Goal: Navigation & Orientation: Locate item on page

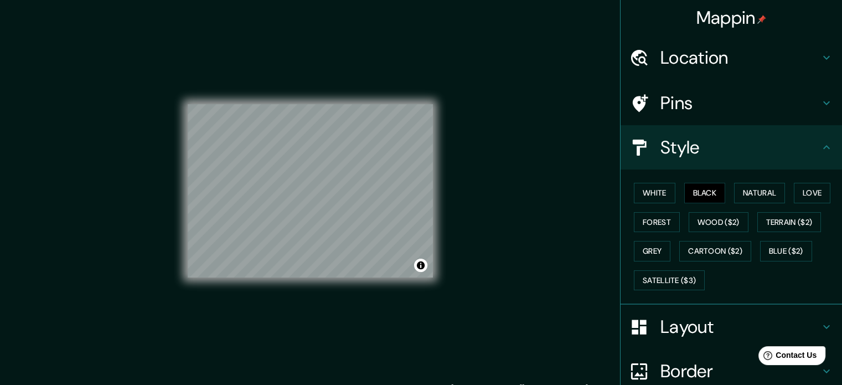
scroll to position [12, 0]
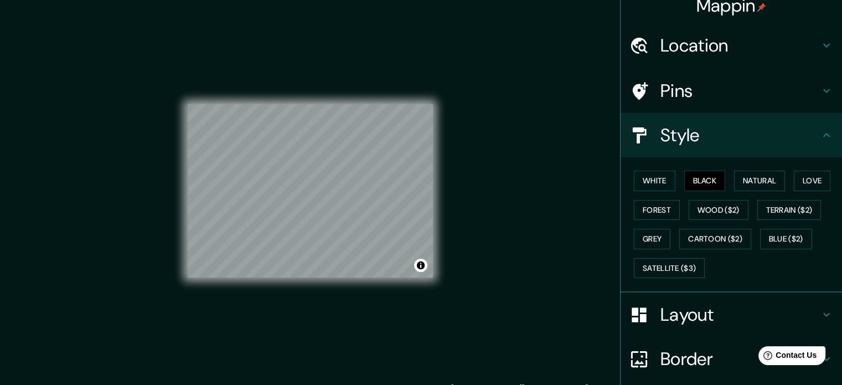
click at [424, 88] on div "© Mapbox © OpenStreetMap Improve this map" at bounding box center [310, 191] width 245 height 347
click at [435, 135] on div "© Mapbox © OpenStreetMap Improve this map" at bounding box center [310, 191] width 281 height 382
click at [439, 177] on div "© Mapbox © OpenStreetMap Improve this map" at bounding box center [310, 191] width 281 height 382
click at [449, 230] on div "© Mapbox © OpenStreetMap Improve this map" at bounding box center [310, 191] width 281 height 382
click at [478, 191] on div "Mappin Location [GEOGRAPHIC_DATA], [GEOGRAPHIC_DATA], [GEOGRAPHIC_DATA] Pins St…" at bounding box center [421, 200] width 842 height 400
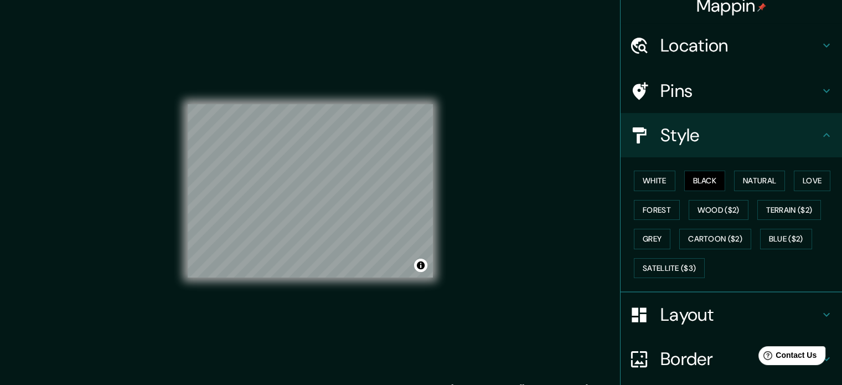
click at [575, 193] on div "Mappin Location [GEOGRAPHIC_DATA], [GEOGRAPHIC_DATA], [GEOGRAPHIC_DATA] Pins St…" at bounding box center [421, 200] width 842 height 400
click at [464, 112] on div "Mappin Location [GEOGRAPHIC_DATA], [GEOGRAPHIC_DATA], [GEOGRAPHIC_DATA] Pins St…" at bounding box center [421, 200] width 842 height 400
click at [250, 301] on div "© Mapbox © OpenStreetMap Improve this map" at bounding box center [310, 191] width 245 height 347
click at [130, 169] on div "Mappin Location [GEOGRAPHIC_DATA], [GEOGRAPHIC_DATA], [GEOGRAPHIC_DATA] Pins St…" at bounding box center [421, 200] width 842 height 400
click at [275, 279] on div "© Mapbox © OpenStreetMap Improve this map" at bounding box center [310, 191] width 245 height 347
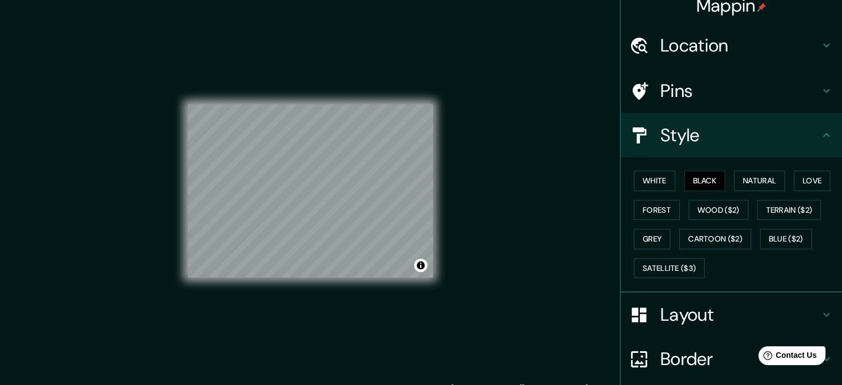
click at [247, 282] on div "© Mapbox © OpenStreetMap Improve this map" at bounding box center [310, 191] width 245 height 347
click at [303, 291] on div "© Mapbox © OpenStreetMap Improve this map" at bounding box center [310, 191] width 245 height 347
click at [436, 207] on div "© Mapbox © OpenStreetMap Improve this map" at bounding box center [310, 191] width 281 height 382
click at [437, 169] on div "© Mapbox © OpenStreetMap Improve this map" at bounding box center [310, 191] width 281 height 382
click at [439, 168] on div "© Mapbox © OpenStreetMap Improve this map" at bounding box center [310, 191] width 281 height 382
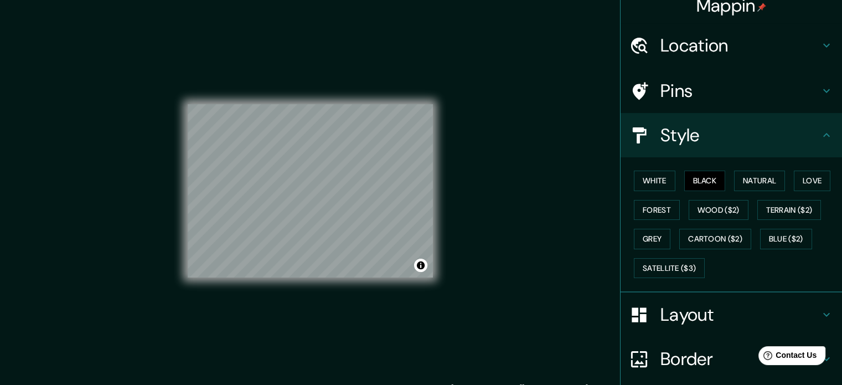
click at [490, 219] on div "Mappin Location [GEOGRAPHIC_DATA], [GEOGRAPHIC_DATA], [GEOGRAPHIC_DATA] Pins St…" at bounding box center [421, 200] width 842 height 400
click at [435, 191] on div "© Mapbox © OpenStreetMap Improve this map" at bounding box center [310, 191] width 281 height 382
click at [387, 296] on div "© Mapbox © OpenStreetMap Improve this map" at bounding box center [310, 191] width 245 height 347
click at [341, 277] on div "© Mapbox © OpenStreetMap Improve this map" at bounding box center [310, 191] width 245 height 347
click at [337, 286] on div "© Mapbox © OpenStreetMap Improve this map" at bounding box center [310, 191] width 245 height 347
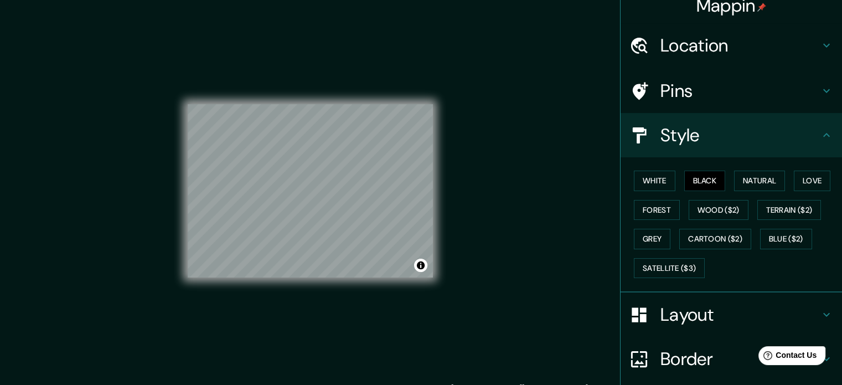
click at [447, 146] on div "© Mapbox © OpenStreetMap Improve this map" at bounding box center [310, 191] width 281 height 382
click at [435, 109] on div "© Mapbox © OpenStreetMap Improve this map" at bounding box center [310, 191] width 281 height 382
click at [476, 266] on div "Mappin Location [GEOGRAPHIC_DATA], [GEOGRAPHIC_DATA], [GEOGRAPHIC_DATA] Pins St…" at bounding box center [421, 200] width 842 height 400
click at [306, 91] on div "© Mapbox © OpenStreetMap Improve this map" at bounding box center [310, 191] width 245 height 347
click at [361, 94] on div "© Mapbox © OpenStreetMap Improve this map" at bounding box center [310, 191] width 245 height 347
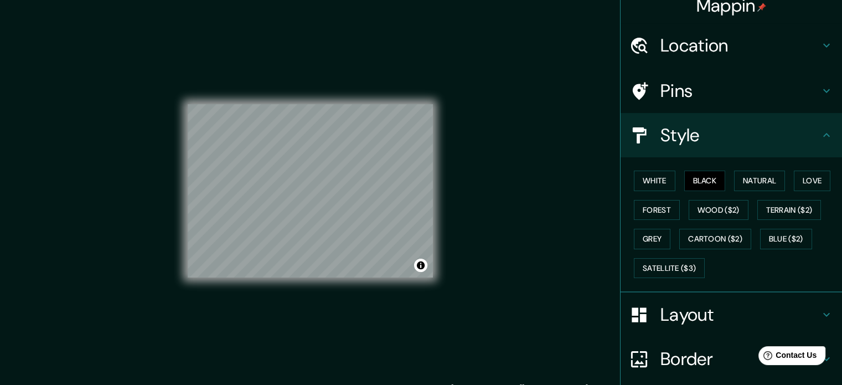
click at [359, 42] on div "© Mapbox © OpenStreetMap Improve this map" at bounding box center [310, 191] width 245 height 347
click at [529, 224] on div "Mappin Location [GEOGRAPHIC_DATA], [GEOGRAPHIC_DATA], [GEOGRAPHIC_DATA] Pins St…" at bounding box center [421, 200] width 842 height 400
click at [528, 89] on div "Mappin Location [GEOGRAPHIC_DATA], [GEOGRAPHIC_DATA], [GEOGRAPHIC_DATA] Pins St…" at bounding box center [421, 200] width 842 height 400
click at [443, 225] on div "© Mapbox © OpenStreetMap Improve this map" at bounding box center [310, 191] width 281 height 382
click at [289, 13] on div "© Mapbox © OpenStreetMap Improve this map" at bounding box center [310, 191] width 281 height 382
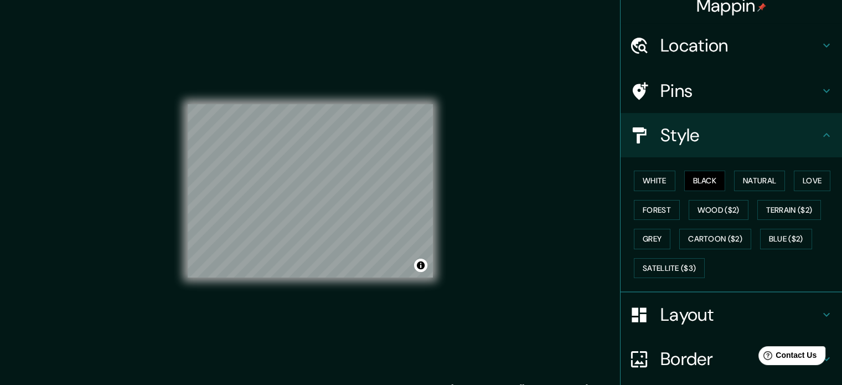
click at [153, 250] on div "Mappin Location [GEOGRAPHIC_DATA], [GEOGRAPHIC_DATA], [GEOGRAPHIC_DATA] Pins St…" at bounding box center [421, 200] width 842 height 400
click at [439, 146] on div "© Mapbox © OpenStreetMap Improve this map" at bounding box center [310, 191] width 281 height 382
click at [275, 285] on div "© Mapbox © OpenStreetMap Improve this map" at bounding box center [310, 191] width 245 height 347
click at [434, 229] on div "© Mapbox © OpenStreetMap Improve this map" at bounding box center [310, 191] width 281 height 382
click at [386, 323] on div "© Mapbox © OpenStreetMap Improve this map" at bounding box center [310, 191] width 245 height 347
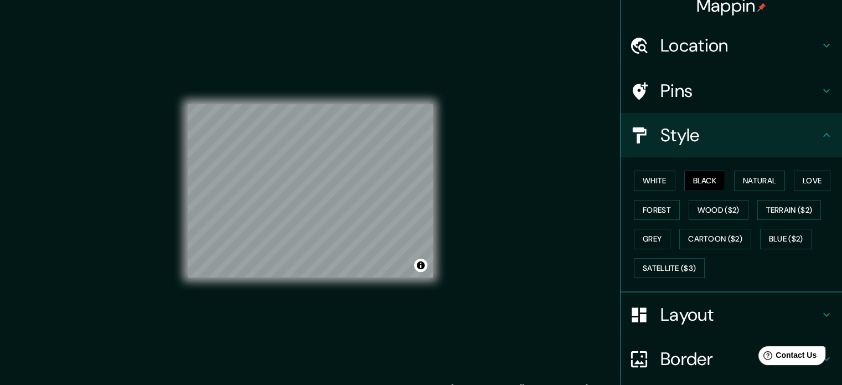
click at [456, 267] on div "Mappin Location [GEOGRAPHIC_DATA], [GEOGRAPHIC_DATA], [GEOGRAPHIC_DATA] Pins St…" at bounding box center [421, 200] width 842 height 400
click at [372, 0] on html "Mappin Location [GEOGRAPHIC_DATA], [GEOGRAPHIC_DATA], [GEOGRAPHIC_DATA] Pins St…" at bounding box center [421, 192] width 842 height 385
click at [275, 337] on div "© Mapbox © OpenStreetMap Improve this map" at bounding box center [310, 191] width 245 height 347
click at [283, 372] on div "© Mapbox © OpenStreetMap Improve this map" at bounding box center [310, 191] width 281 height 382
click at [301, 305] on div "© Mapbox © OpenStreetMap Improve this map" at bounding box center [310, 191] width 245 height 347
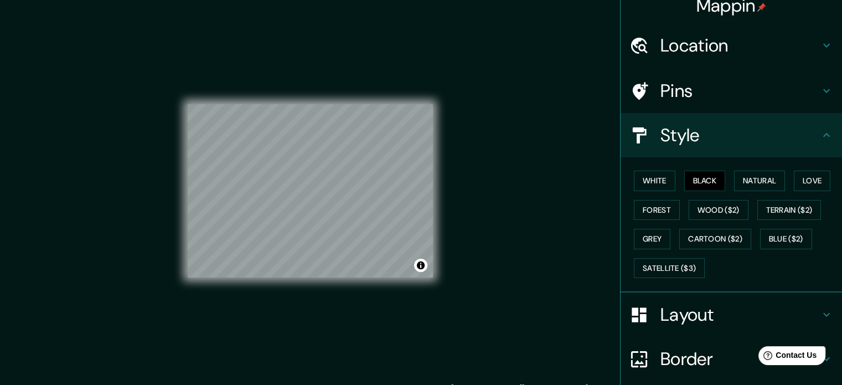
click at [122, 83] on div "Mappin Location [GEOGRAPHIC_DATA], [GEOGRAPHIC_DATA], [GEOGRAPHIC_DATA] Pins St…" at bounding box center [421, 200] width 842 height 400
click at [497, 221] on div "Mappin Location [GEOGRAPHIC_DATA], [GEOGRAPHIC_DATA], [GEOGRAPHIC_DATA] Pins St…" at bounding box center [421, 200] width 842 height 400
click at [493, 241] on div "Mappin Location [GEOGRAPHIC_DATA], [GEOGRAPHIC_DATA], [GEOGRAPHIC_DATA] Pins St…" at bounding box center [421, 200] width 842 height 400
click at [440, 119] on div "© Mapbox © OpenStreetMap Improve this map" at bounding box center [310, 191] width 281 height 382
click at [299, 358] on div "© Mapbox © OpenStreetMap Improve this map" at bounding box center [310, 191] width 245 height 347
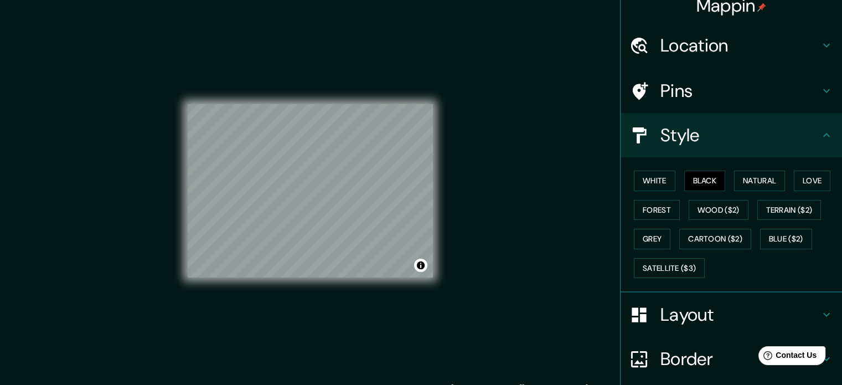
click at [456, 183] on div "Mappin Location [GEOGRAPHIC_DATA], [GEOGRAPHIC_DATA], [GEOGRAPHIC_DATA] Pins St…" at bounding box center [421, 200] width 842 height 400
click at [399, 197] on div at bounding box center [400, 196] width 9 height 9
click at [404, 198] on div at bounding box center [405, 196] width 9 height 9
click at [402, 195] on div at bounding box center [405, 196] width 9 height 9
click at [406, 195] on div at bounding box center [407, 197] width 9 height 9
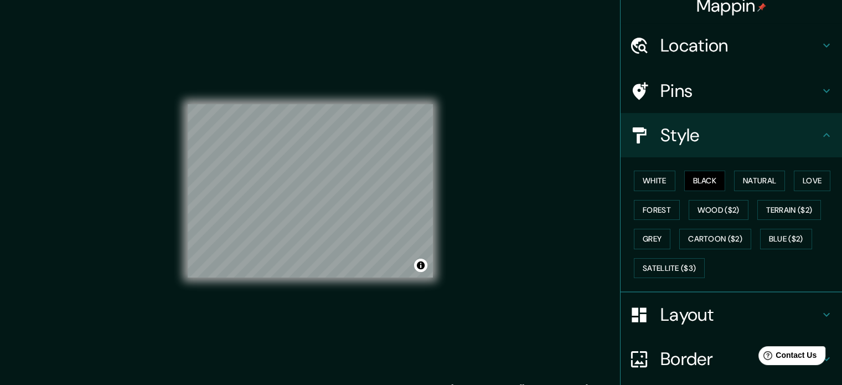
click at [308, 44] on div "© Mapbox © OpenStreetMap Improve this map" at bounding box center [310, 191] width 245 height 347
click at [281, 316] on div "© Mapbox © OpenStreetMap Improve this map" at bounding box center [310, 191] width 245 height 347
click at [333, 281] on div "© Mapbox © OpenStreetMap Improve this map" at bounding box center [310, 191] width 245 height 347
click at [295, 303] on div "© Mapbox © OpenStreetMap Improve this map" at bounding box center [310, 191] width 245 height 347
click at [323, 356] on div "© Mapbox © OpenStreetMap Improve this map" at bounding box center [310, 191] width 245 height 347
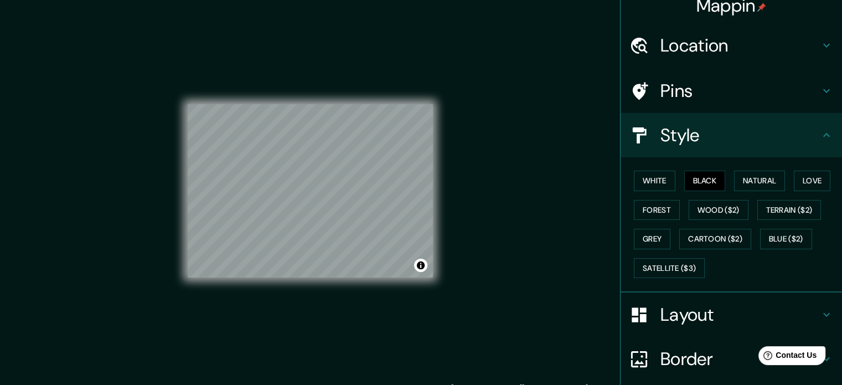
click at [315, 96] on div "© Mapbox © OpenStreetMap Improve this map" at bounding box center [310, 191] width 245 height 347
click at [237, 292] on div "© Mapbox © OpenStreetMap Improve this map" at bounding box center [310, 191] width 245 height 347
click at [304, 323] on div "© Mapbox © OpenStreetMap Improve this map" at bounding box center [310, 191] width 245 height 347
click at [313, 310] on div "© Mapbox © OpenStreetMap Improve this map" at bounding box center [310, 191] width 245 height 347
click at [203, 279] on div "© Mapbox © OpenStreetMap Improve this map" at bounding box center [310, 191] width 245 height 347
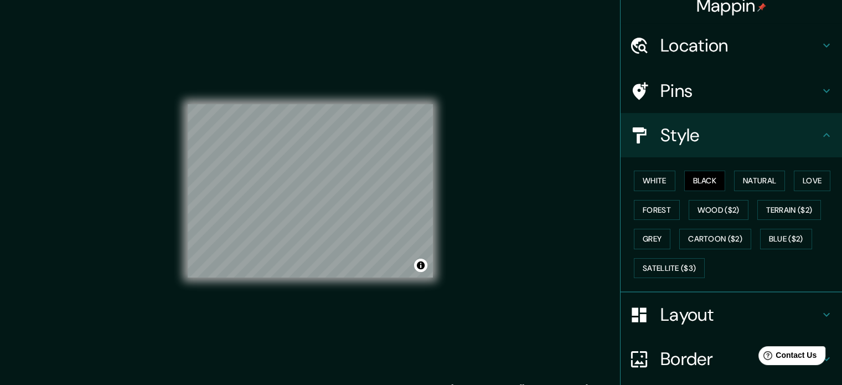
click at [170, 231] on div "© Mapbox © OpenStreetMap Improve this map" at bounding box center [310, 191] width 281 height 382
click at [385, 296] on div "© Mapbox © OpenStreetMap Improve this map" at bounding box center [310, 191] width 245 height 347
click at [372, 301] on div "© Mapbox © OpenStreetMap Improve this map" at bounding box center [310, 191] width 245 height 347
click at [570, 189] on div "Mappin Location [GEOGRAPHIC_DATA], [GEOGRAPHIC_DATA], [GEOGRAPHIC_DATA] Pins St…" at bounding box center [421, 200] width 842 height 400
click at [545, 177] on div "Mappin Location [GEOGRAPHIC_DATA], [GEOGRAPHIC_DATA], [GEOGRAPHIC_DATA] Pins St…" at bounding box center [421, 200] width 842 height 400
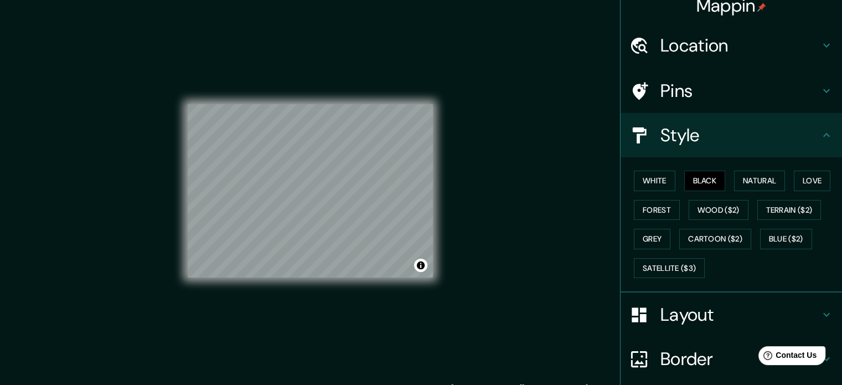
click at [461, 212] on div "Mappin Location [GEOGRAPHIC_DATA], [GEOGRAPHIC_DATA], [GEOGRAPHIC_DATA] Pins St…" at bounding box center [421, 200] width 842 height 400
click at [77, 137] on div "Mappin Location [GEOGRAPHIC_DATA], [GEOGRAPHIC_DATA], [GEOGRAPHIC_DATA] Pins St…" at bounding box center [421, 200] width 842 height 400
click at [297, 279] on div "© Mapbox © OpenStreetMap Improve this map" at bounding box center [310, 191] width 245 height 347
click at [367, 88] on div "© Mapbox © OpenStreetMap Improve this map" at bounding box center [310, 191] width 245 height 347
